Goal: Task Accomplishment & Management: Use online tool/utility

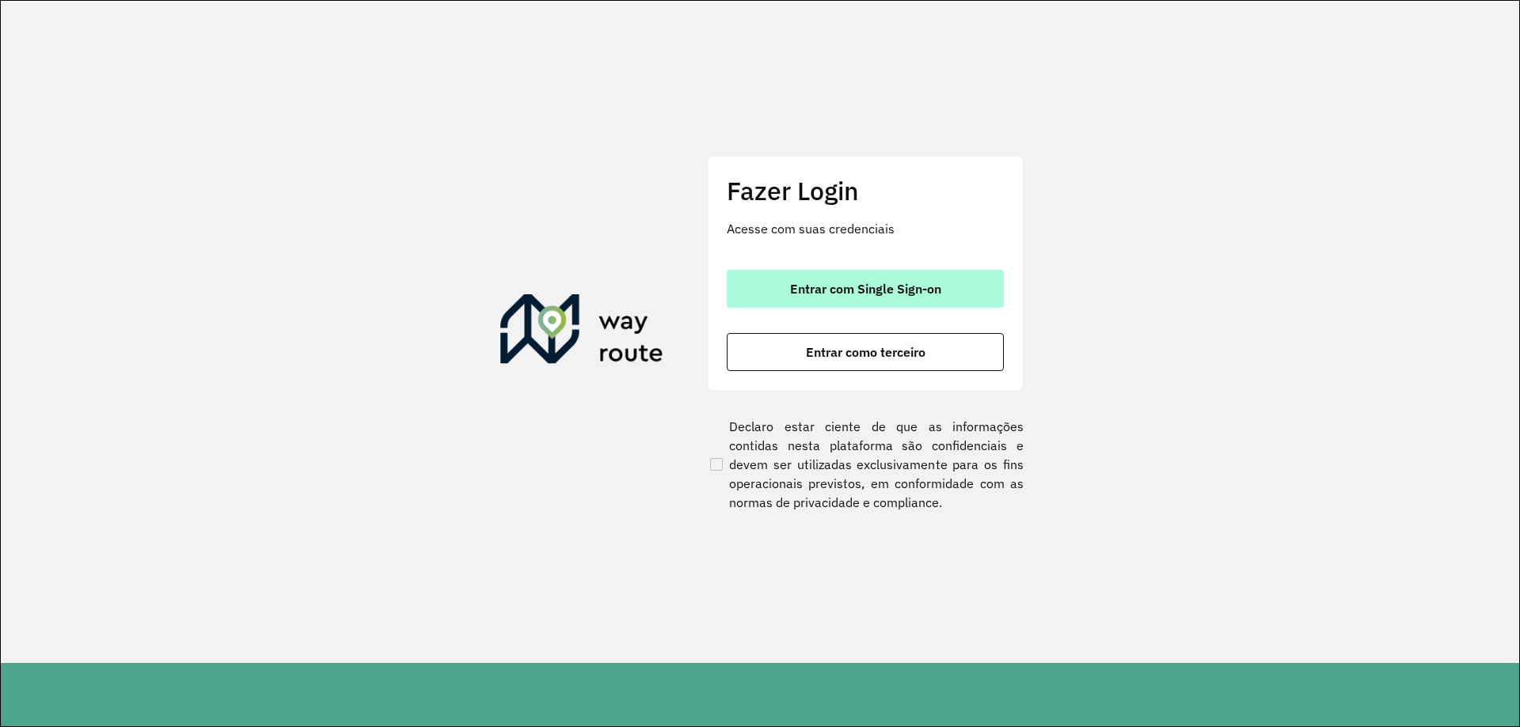
click at [912, 279] on button "Entrar com Single Sign-on" at bounding box center [865, 289] width 277 height 38
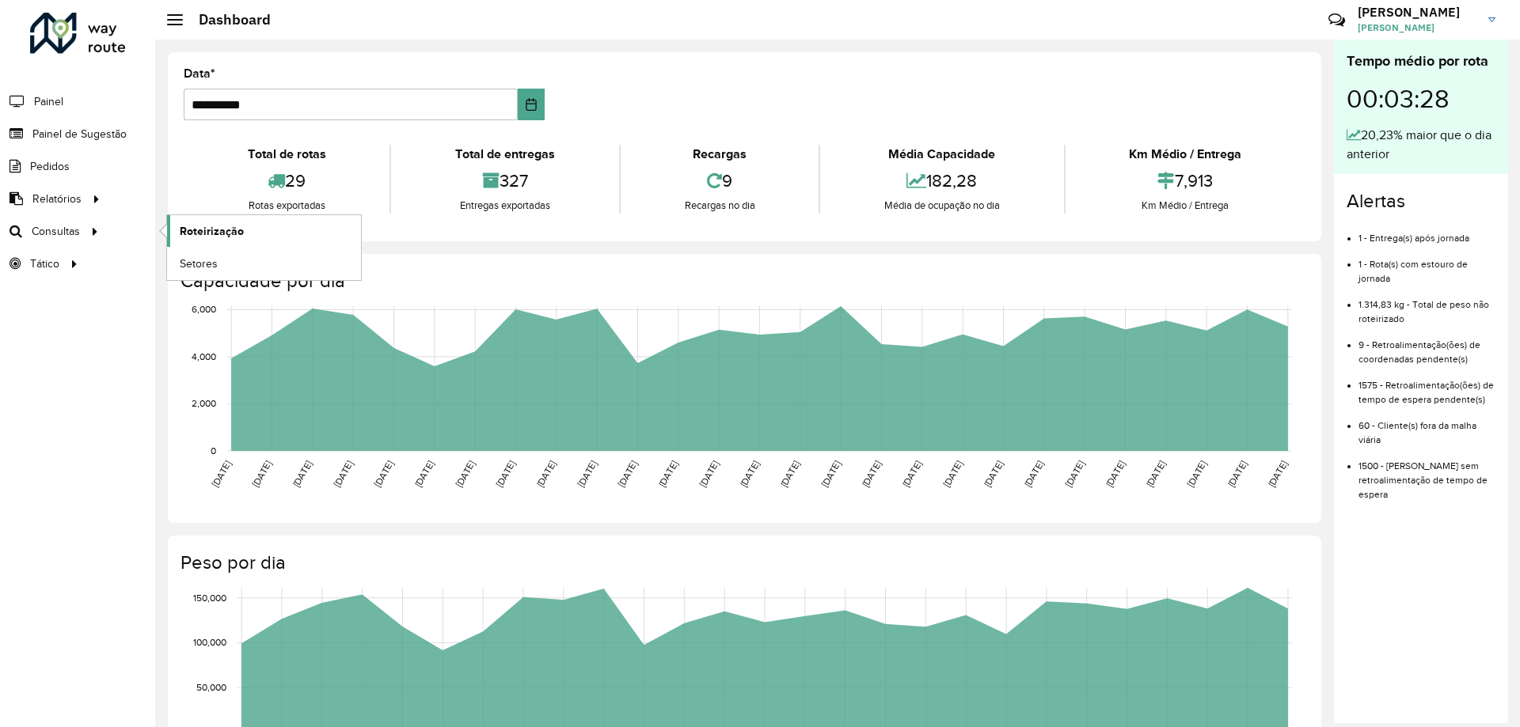
click at [231, 230] on span "Roteirização" at bounding box center [212, 231] width 64 height 17
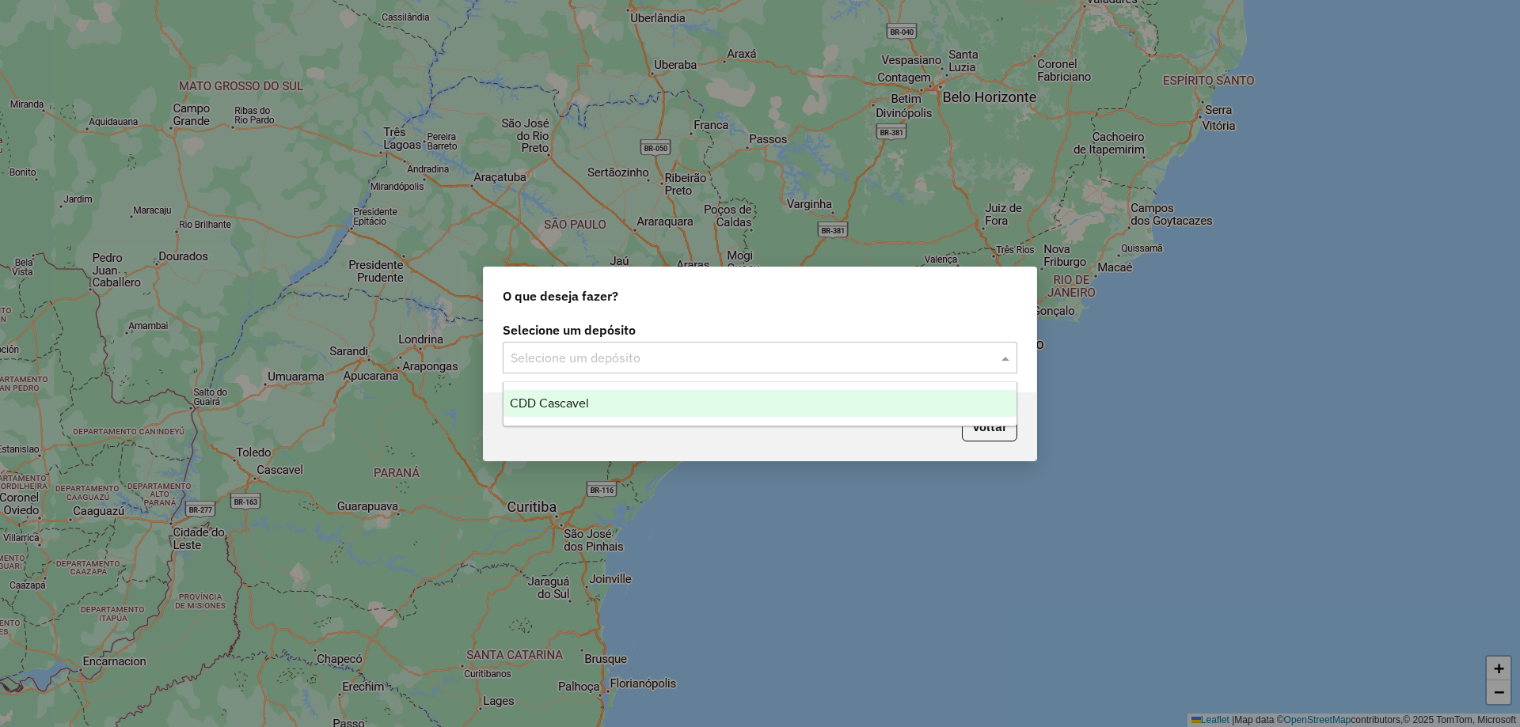
click at [658, 351] on input "text" at bounding box center [744, 358] width 467 height 19
click at [571, 411] on div "CDD Cascavel" at bounding box center [759, 403] width 513 height 27
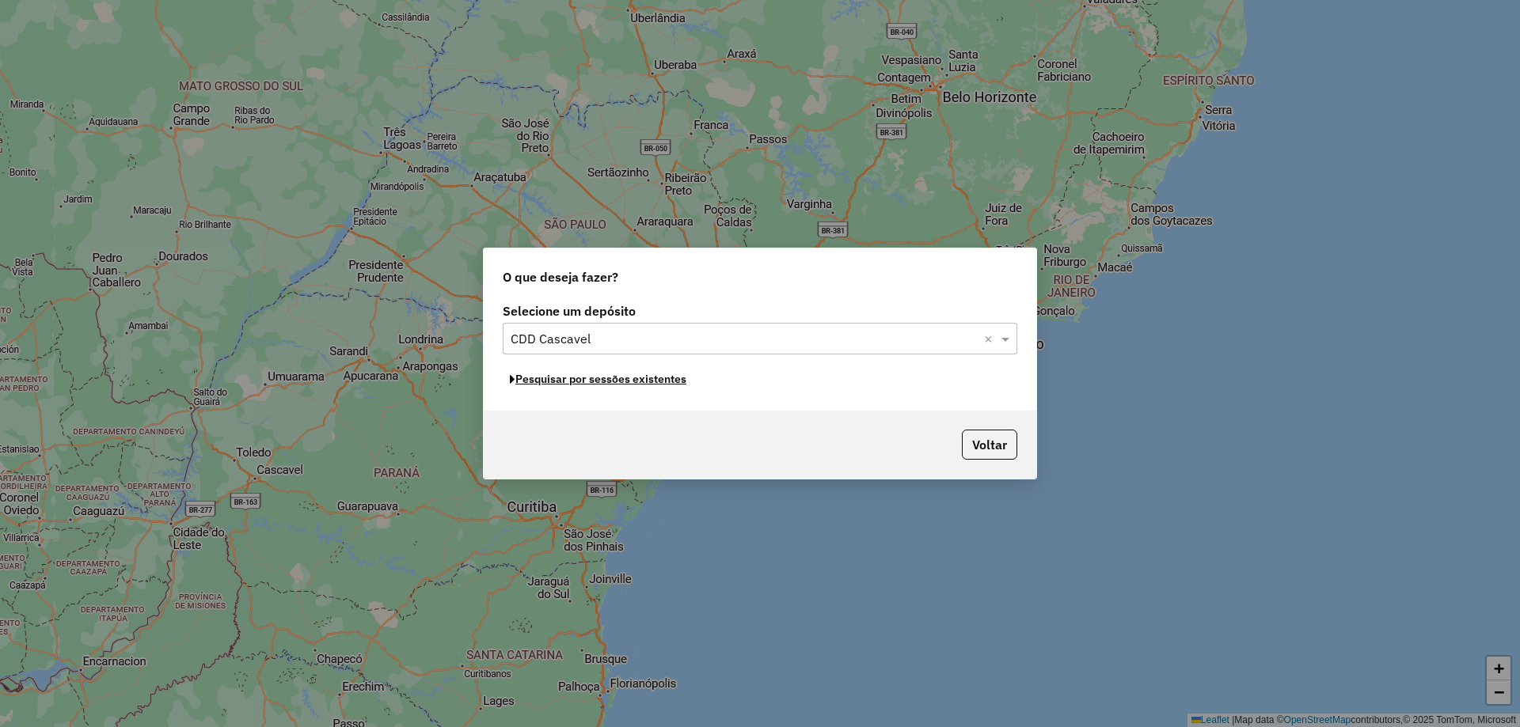
click at [631, 379] on button "Pesquisar por sessões existentes" at bounding box center [598, 379] width 191 height 25
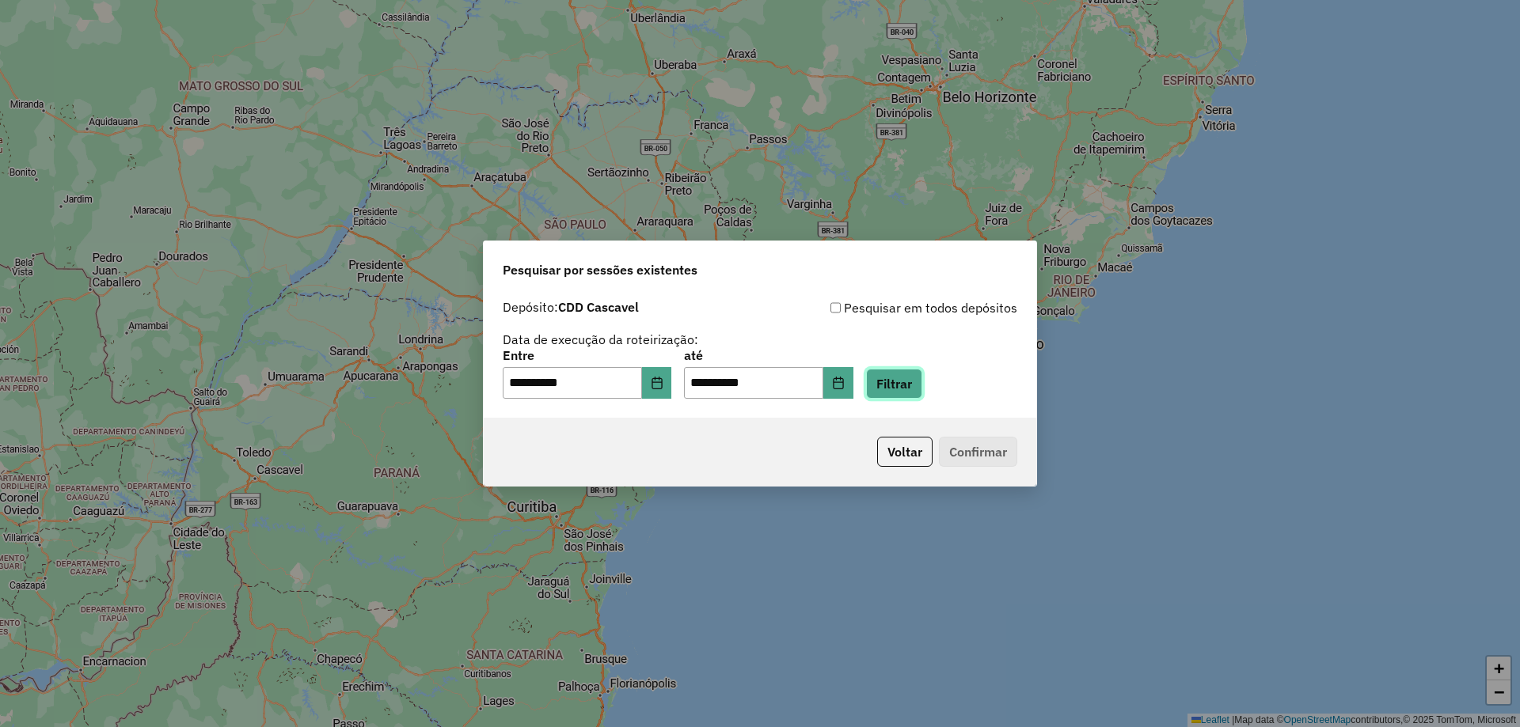
click at [922, 393] on button "Filtrar" at bounding box center [894, 384] width 56 height 30
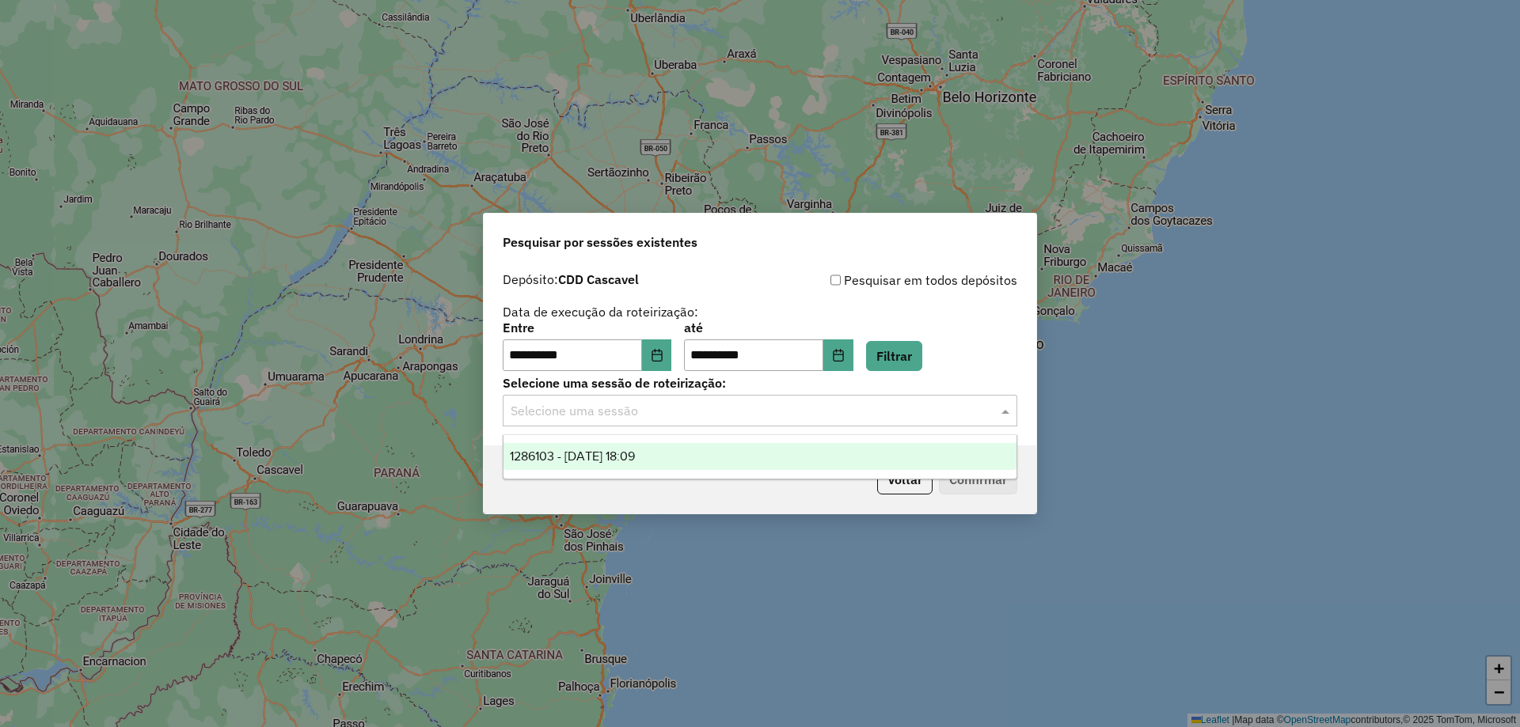
click at [713, 416] on input "text" at bounding box center [744, 411] width 467 height 19
drag, startPoint x: 621, startPoint y: 456, endPoint x: 684, endPoint y: 465, distance: 63.1
click at [621, 457] on span "1286103 - 01/10/2025 18:09" at bounding box center [572, 456] width 125 height 13
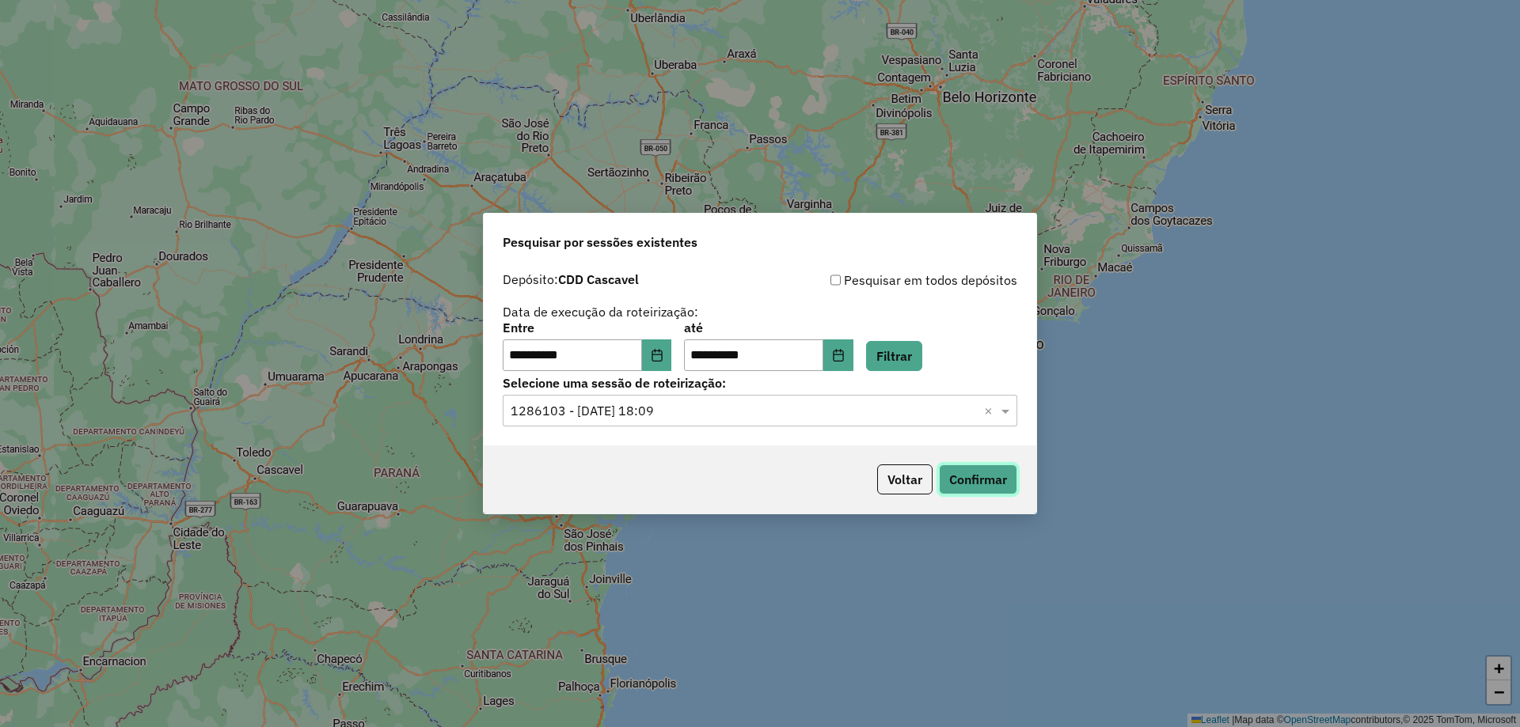
click at [981, 483] on button "Confirmar" at bounding box center [978, 480] width 78 height 30
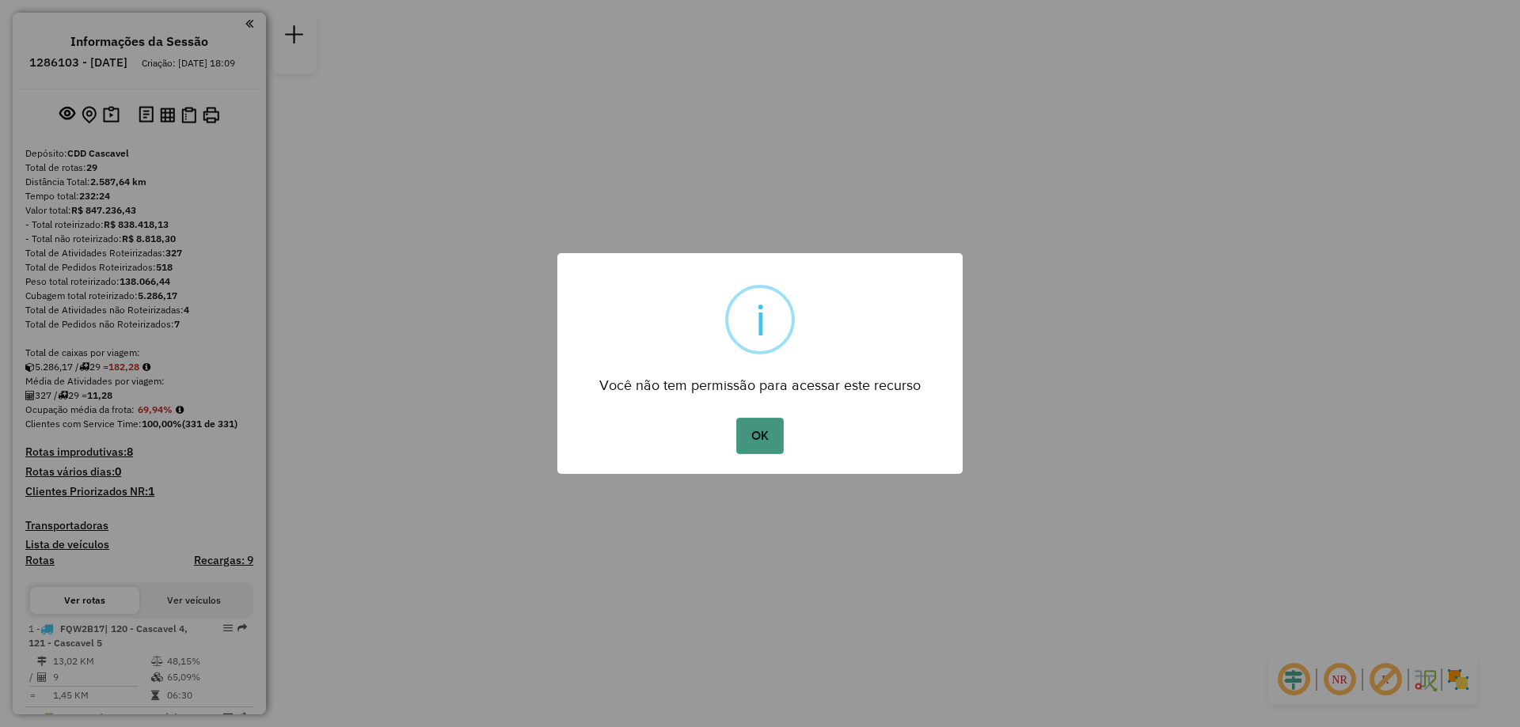
click at [774, 435] on button "OK" at bounding box center [759, 436] width 47 height 36
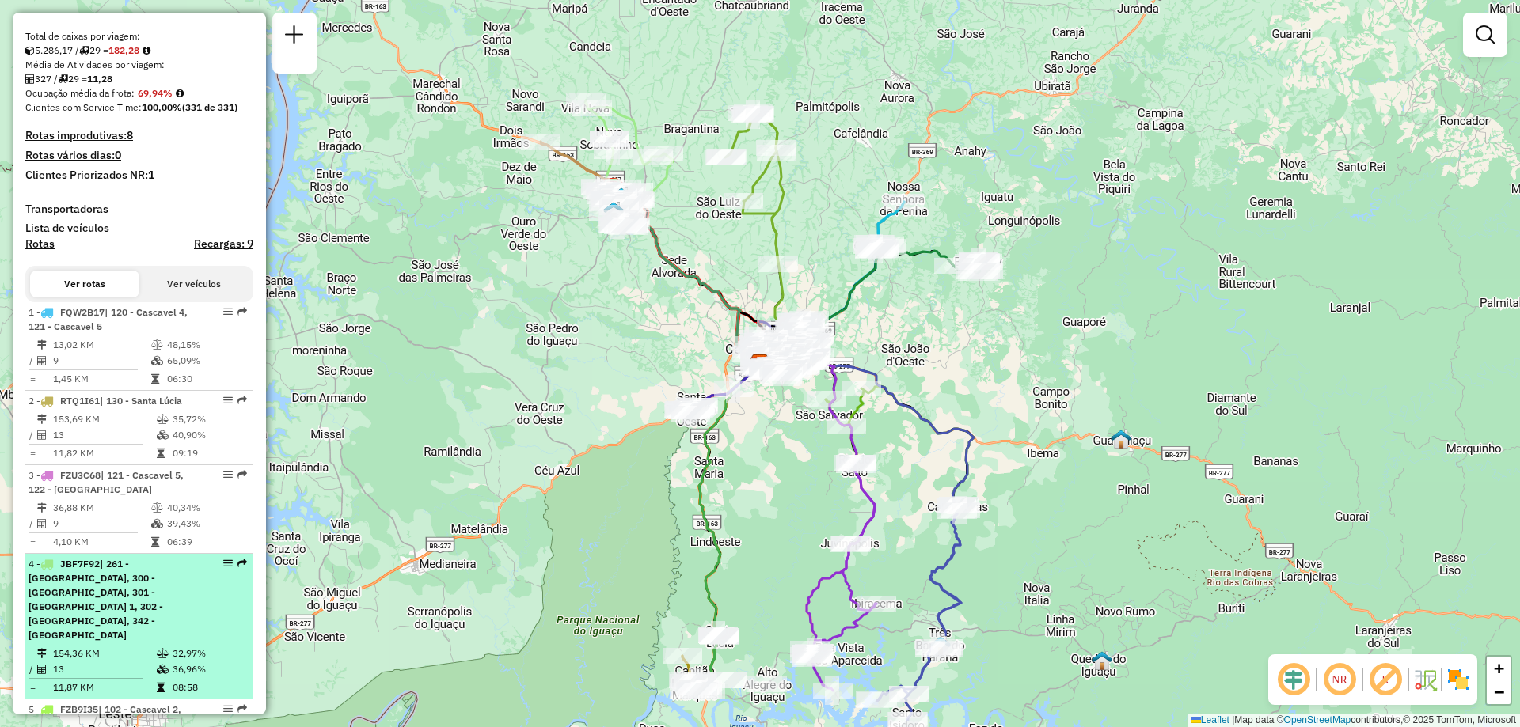
scroll to position [396, 0]
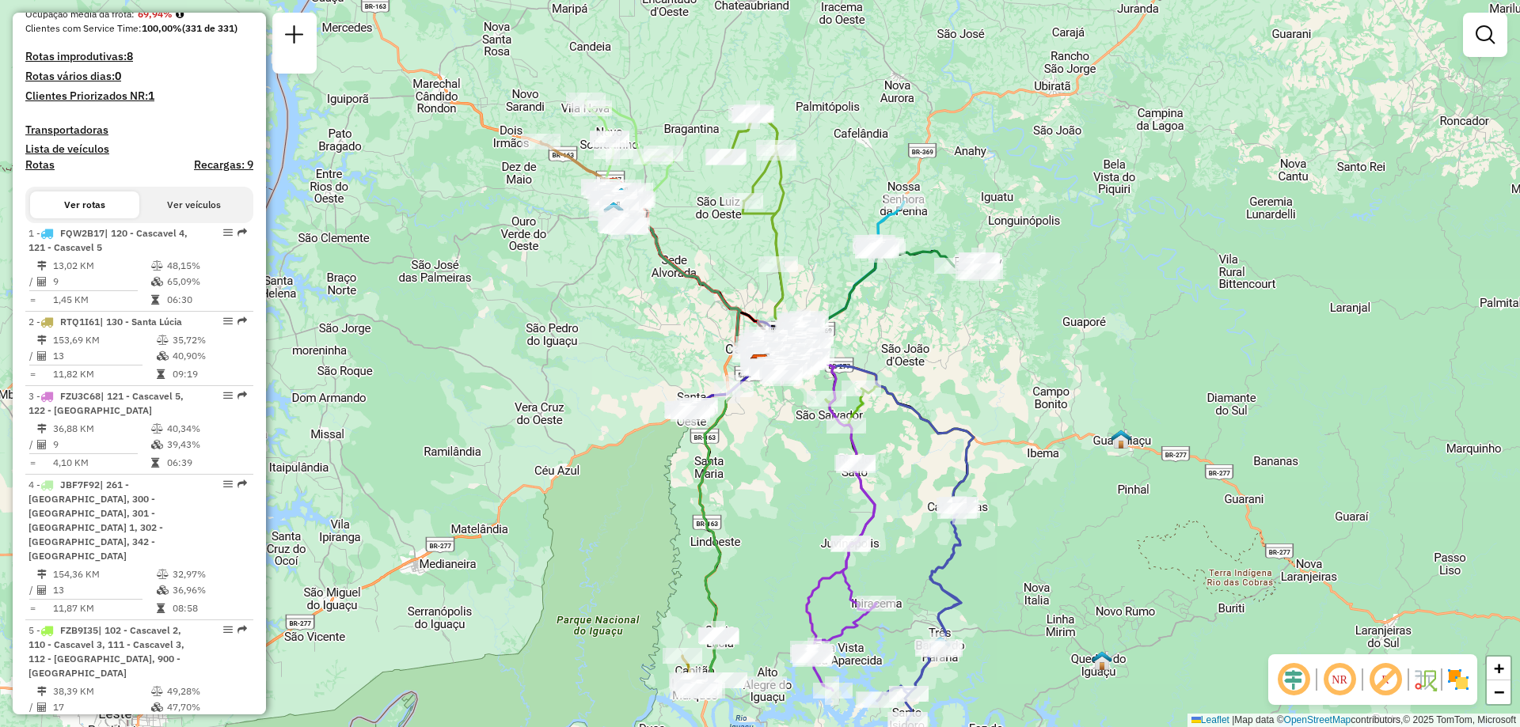
select select "**********"
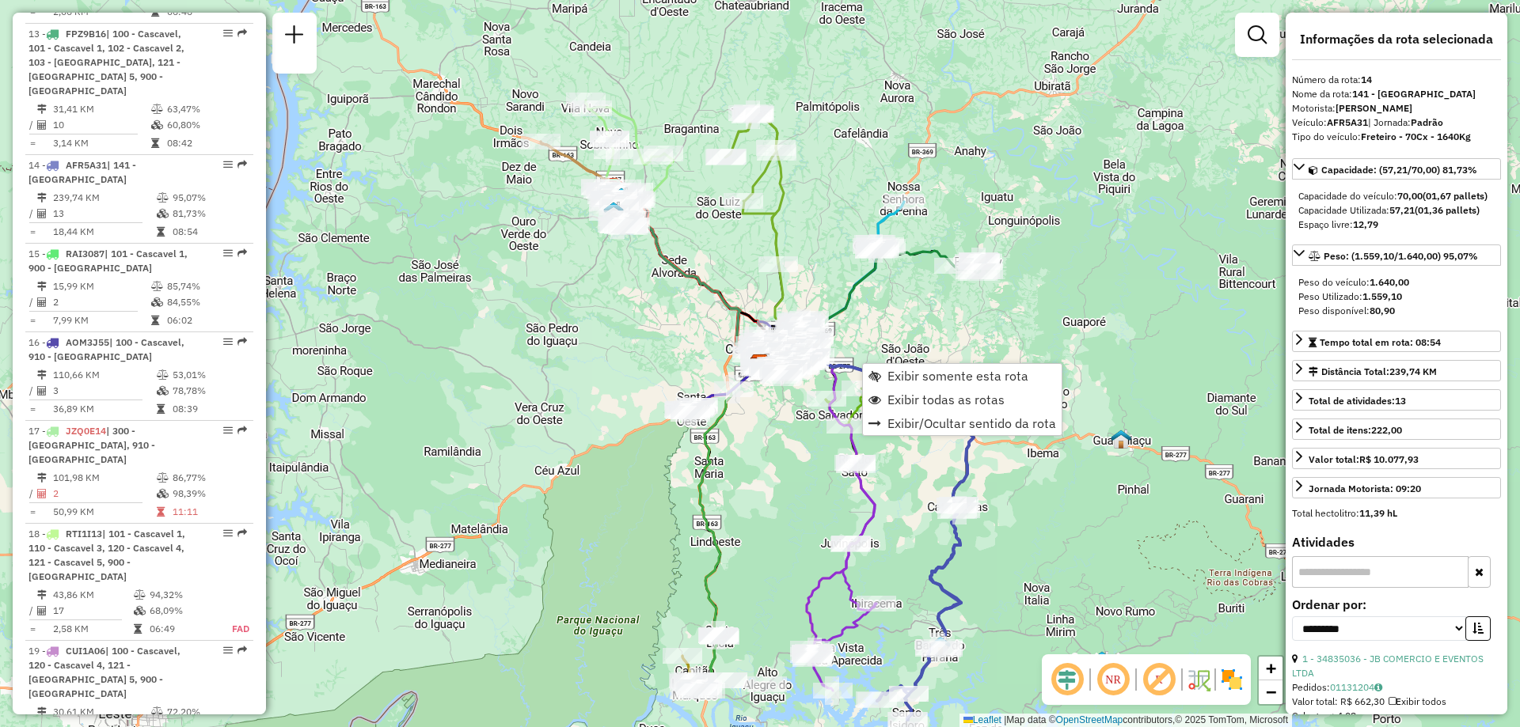
scroll to position [2110, 0]
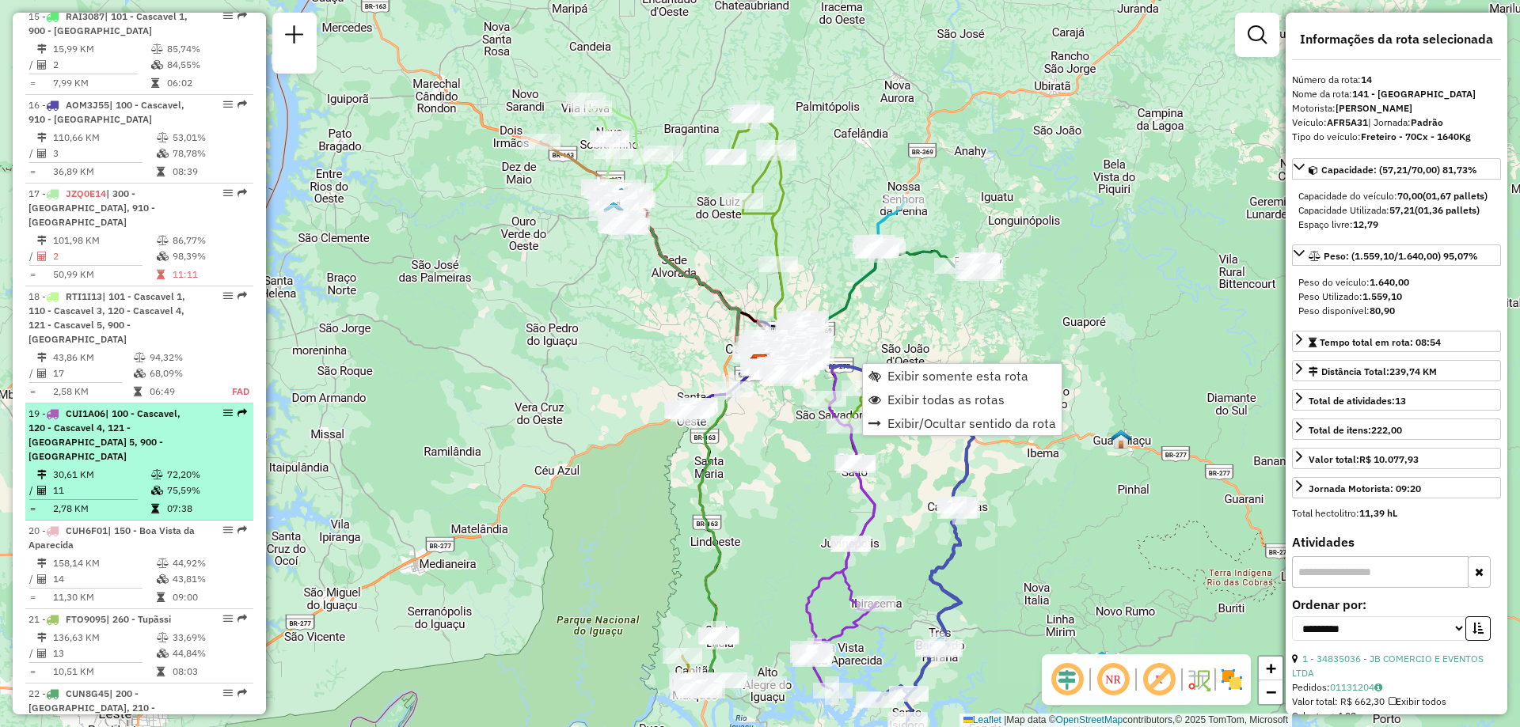
click at [106, 467] on td "30,61 KM" at bounding box center [101, 475] width 98 height 16
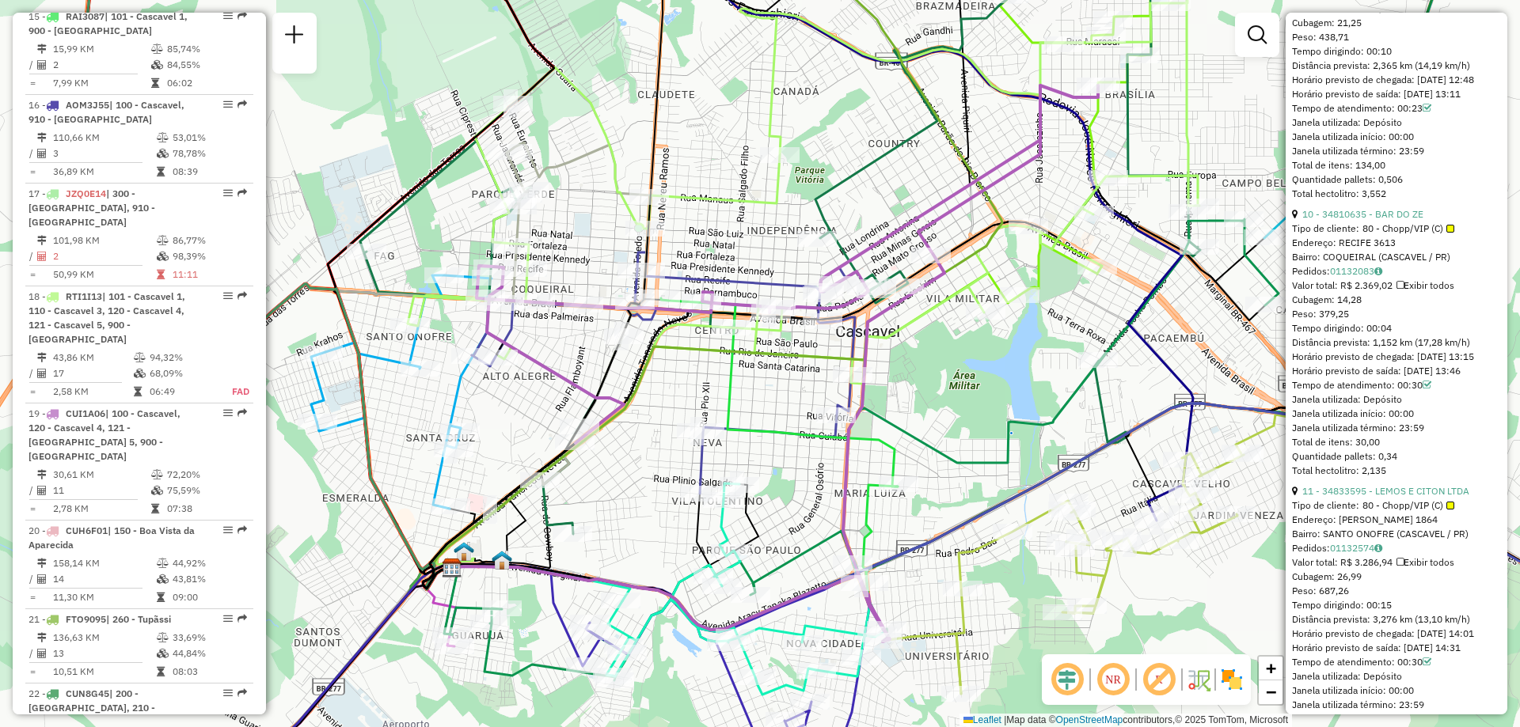
scroll to position [3325, 0]
